Goal: Task Accomplishment & Management: Use online tool/utility

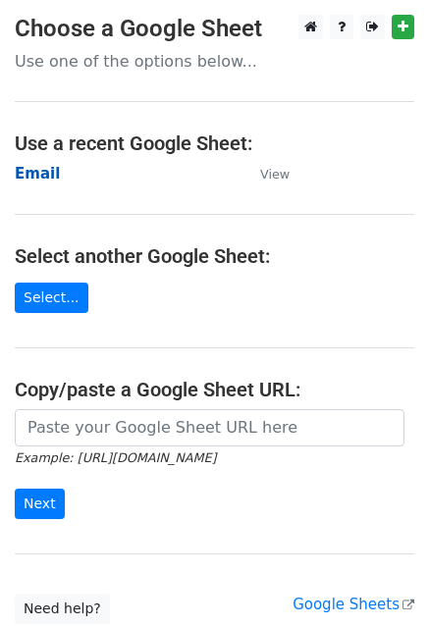
click at [19, 167] on strong "Email" at bounding box center [37, 174] width 45 height 18
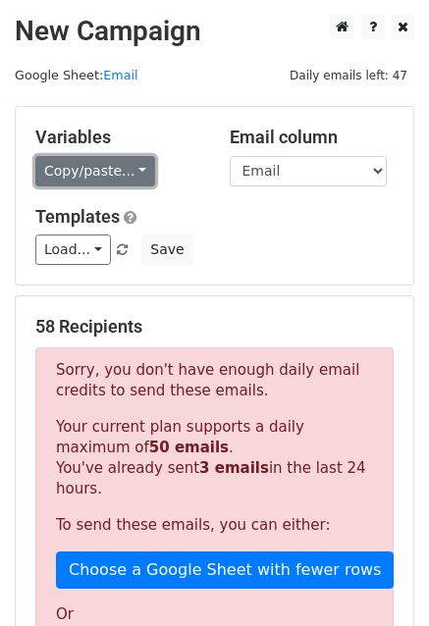
click at [129, 173] on link "Copy/paste..." at bounding box center [95, 171] width 120 height 30
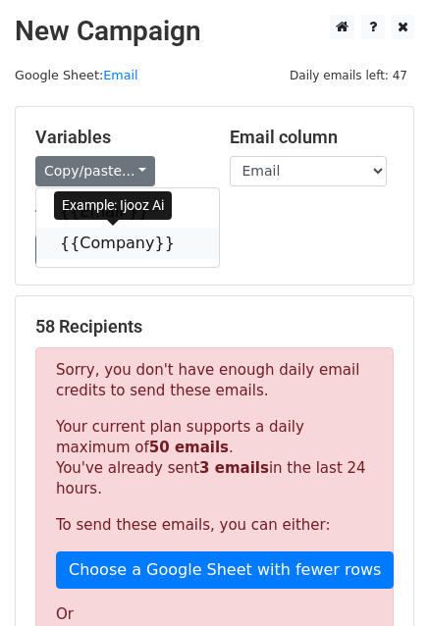
click at [106, 229] on link "{{Company}}" at bounding box center [127, 243] width 182 height 31
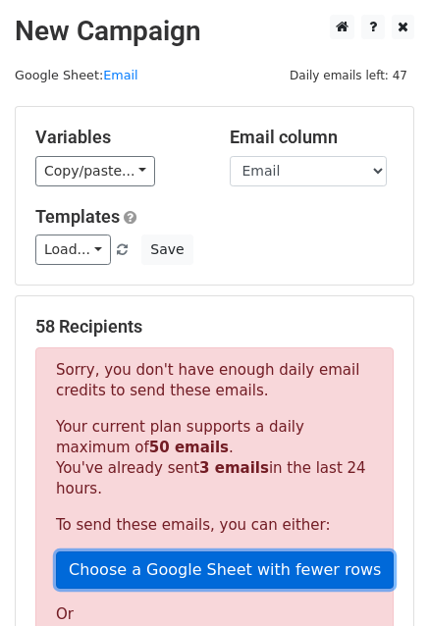
click at [127, 551] on link "Choose a Google Sheet with fewer rows" at bounding box center [224, 569] width 337 height 37
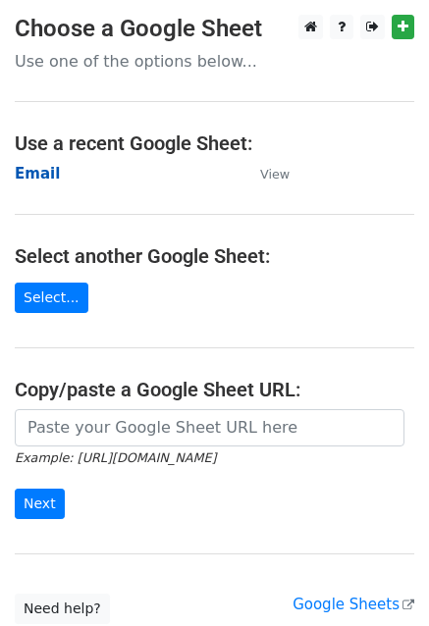
click at [42, 165] on strong "Email" at bounding box center [37, 174] width 45 height 18
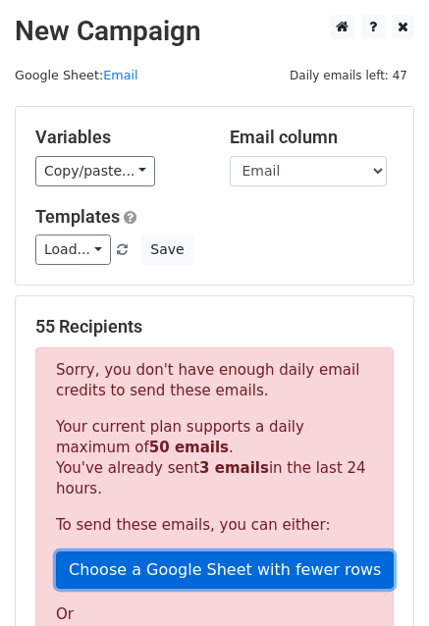
click at [105, 551] on link "Choose a Google Sheet with fewer rows" at bounding box center [224, 569] width 337 height 37
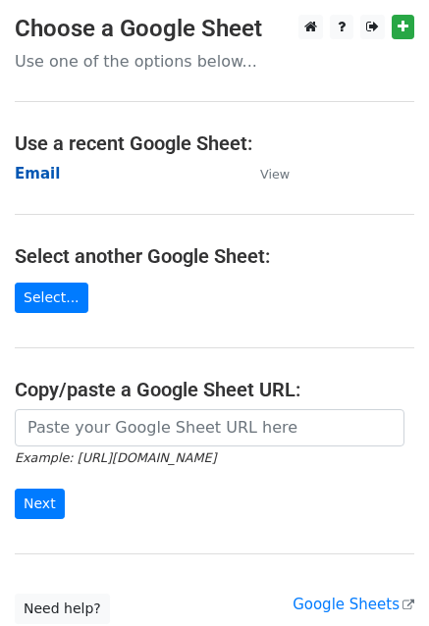
click at [35, 176] on strong "Email" at bounding box center [37, 174] width 45 height 18
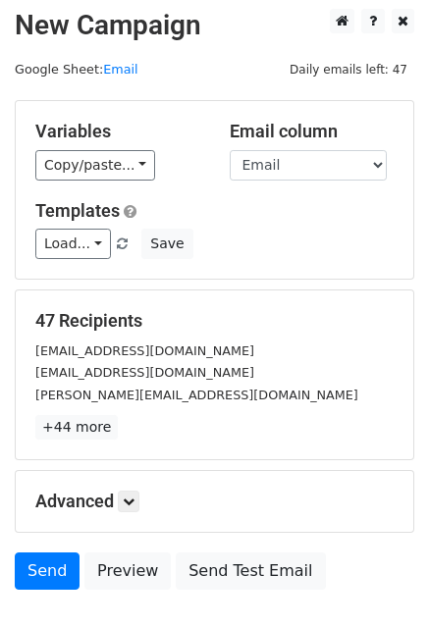
scroll to position [7, 0]
